Goal: Task Accomplishment & Management: Use online tool/utility

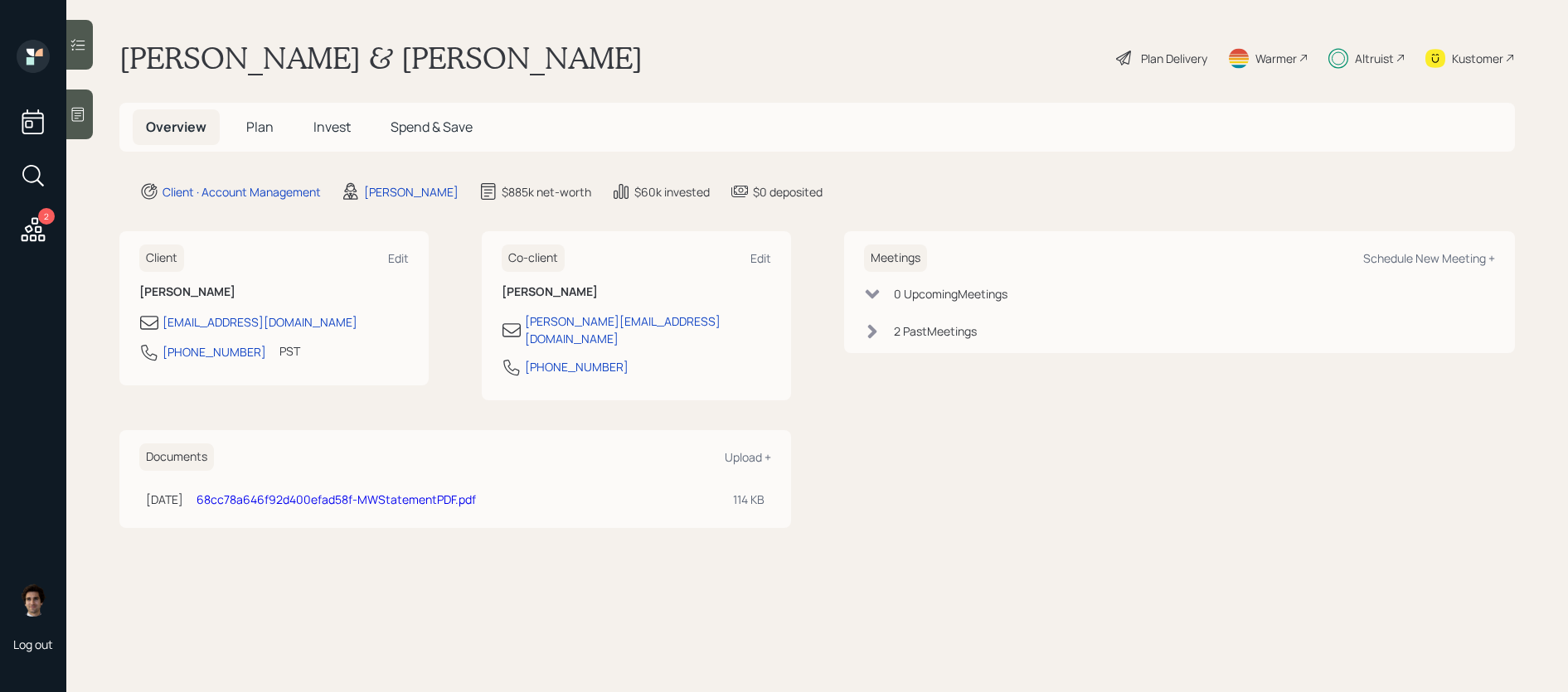
click at [281, 130] on h5 "Plan" at bounding box center [260, 127] width 54 height 35
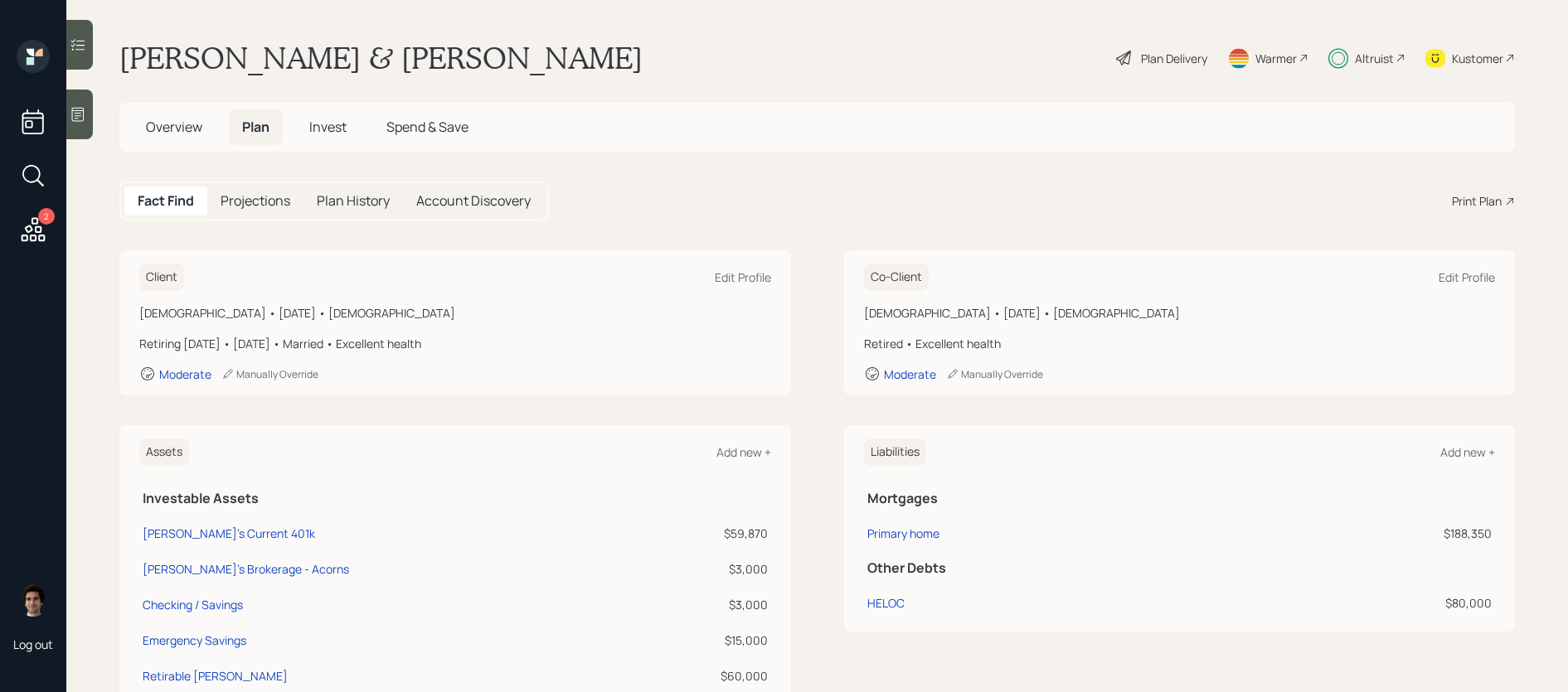
click at [152, 146] on div "Overview Plan Invest Spend & Save" at bounding box center [817, 127] width 1395 height 49
click at [101, 124] on main "[PERSON_NAME] & [PERSON_NAME] Plan Delivery Warmer Altruist Kustomer Overview P…" at bounding box center [817, 346] width 1501 height 692
click at [188, 124] on span "Overview" at bounding box center [174, 126] width 56 height 18
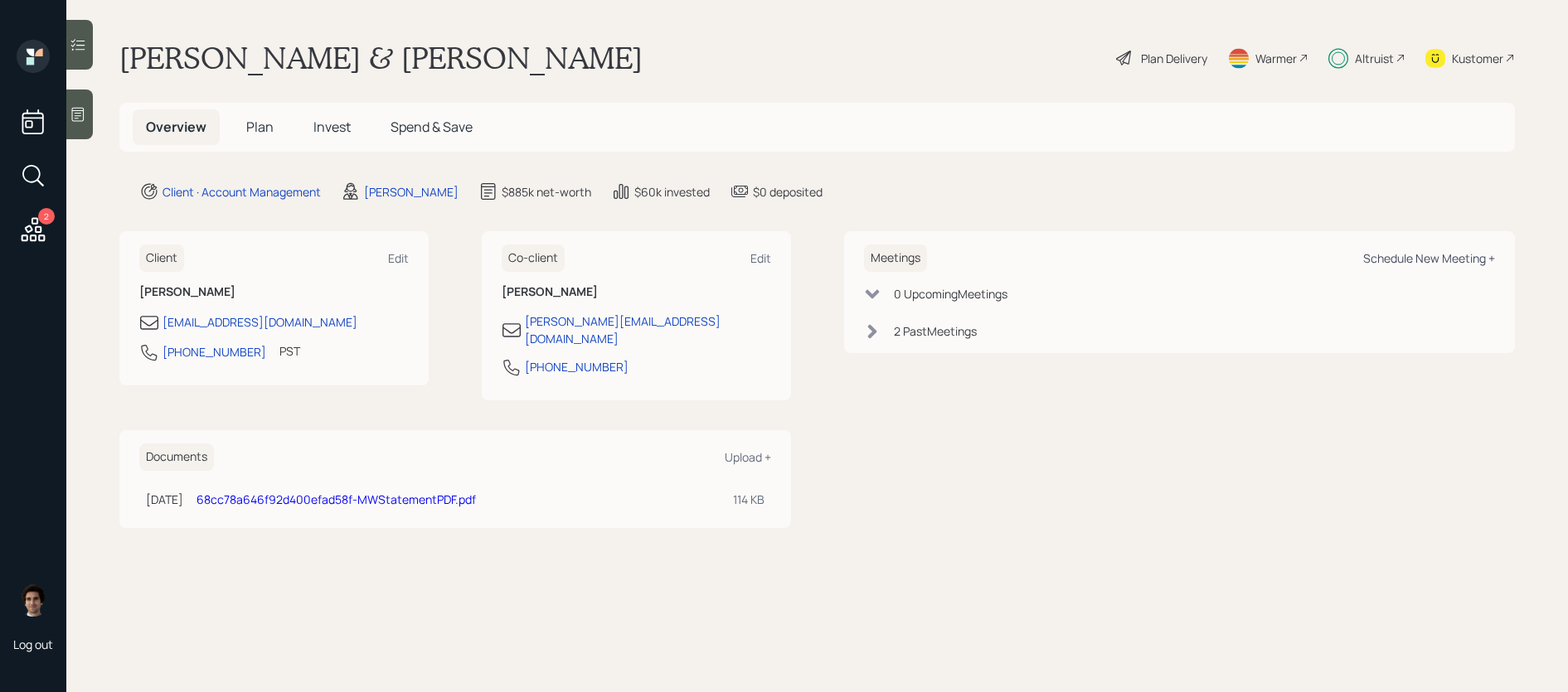
click at [1419, 260] on div "Schedule New Meeting +" at bounding box center [1429, 258] width 132 height 16
select select "59554aeb-d739-4552-90b9-0d27d70b4bf7"
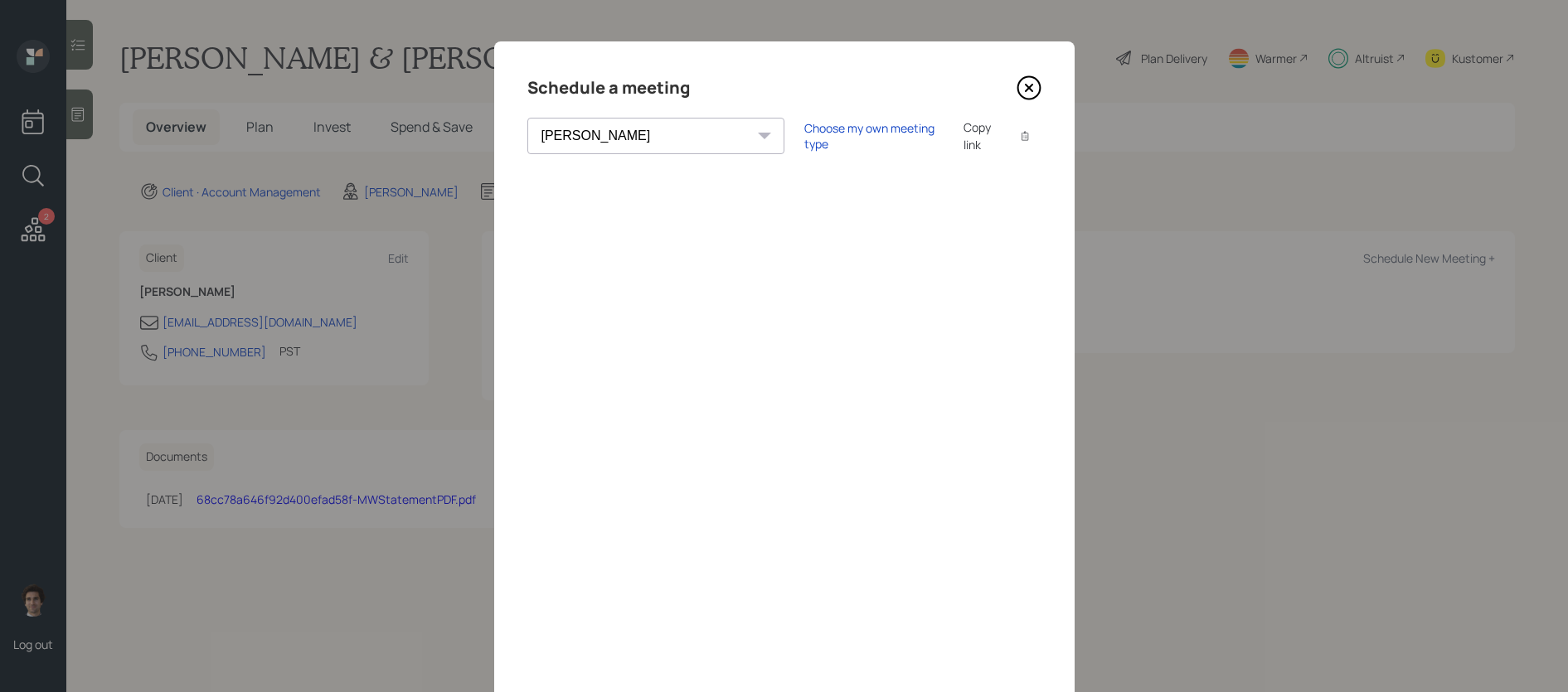
click at [964, 132] on div "Copy link" at bounding box center [983, 136] width 38 height 35
